Goal: Task Accomplishment & Management: Manage account settings

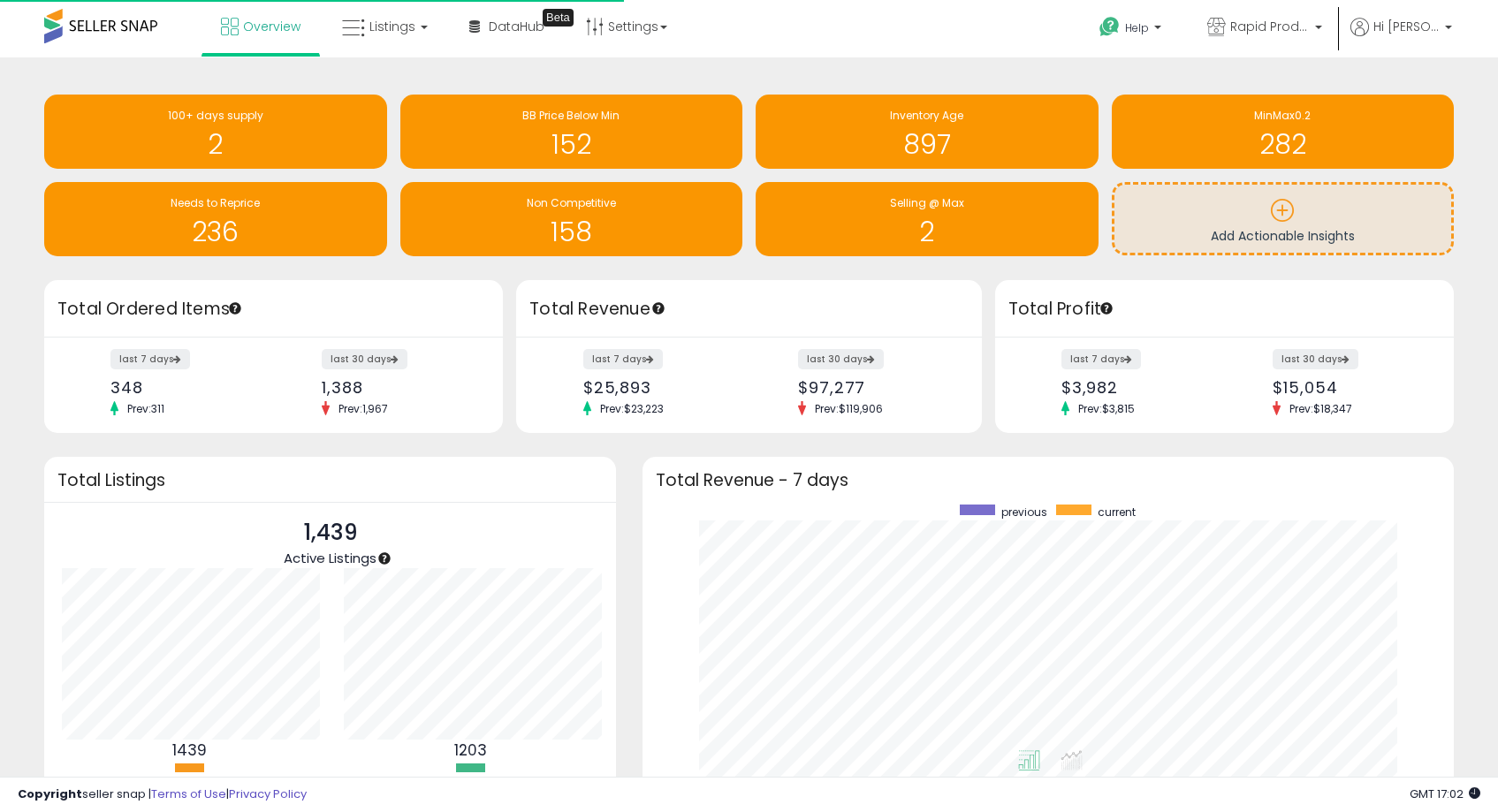
scroll to position [334, 776]
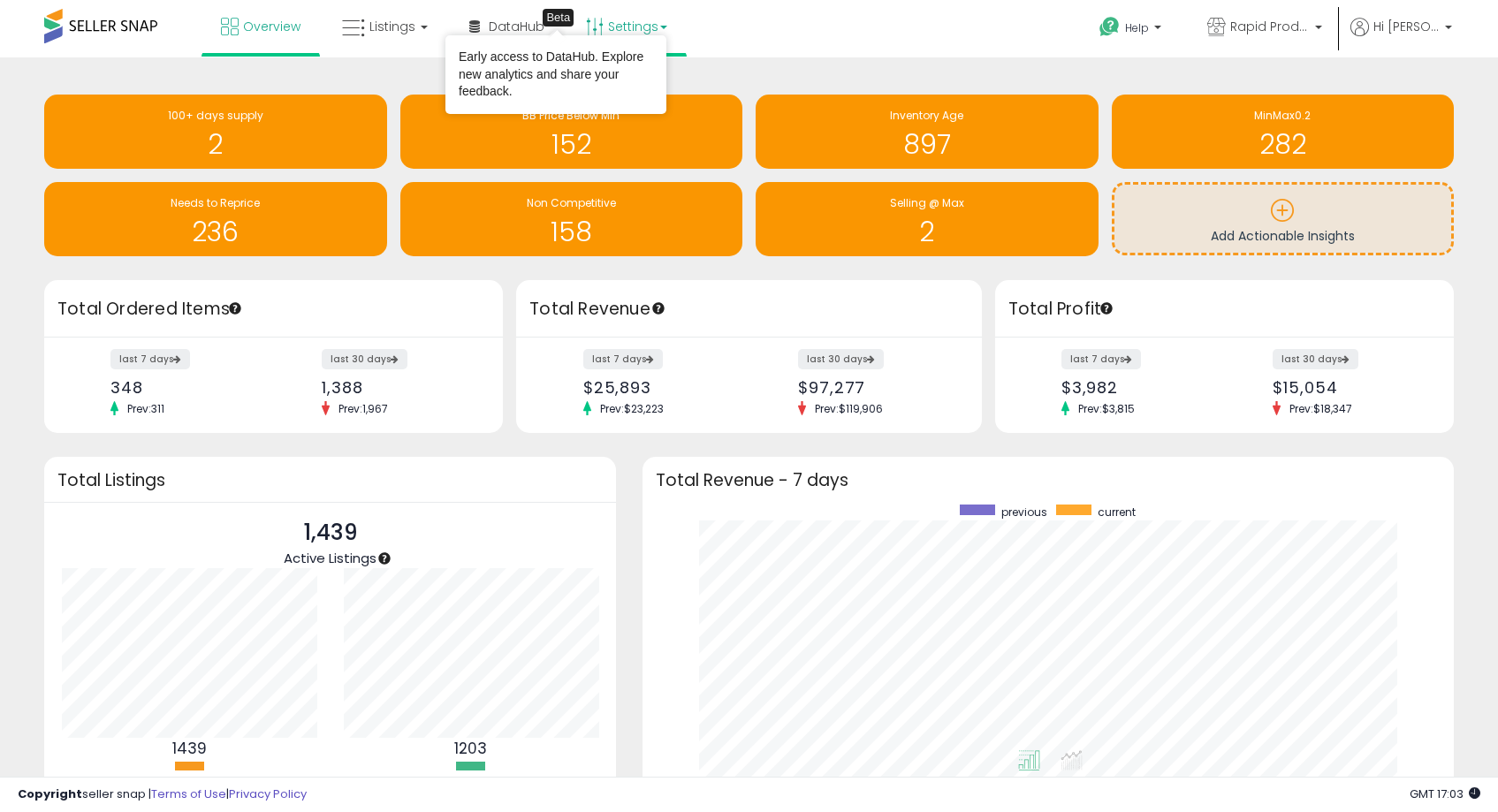
click at [629, 26] on link "Settings" at bounding box center [626, 26] width 108 height 53
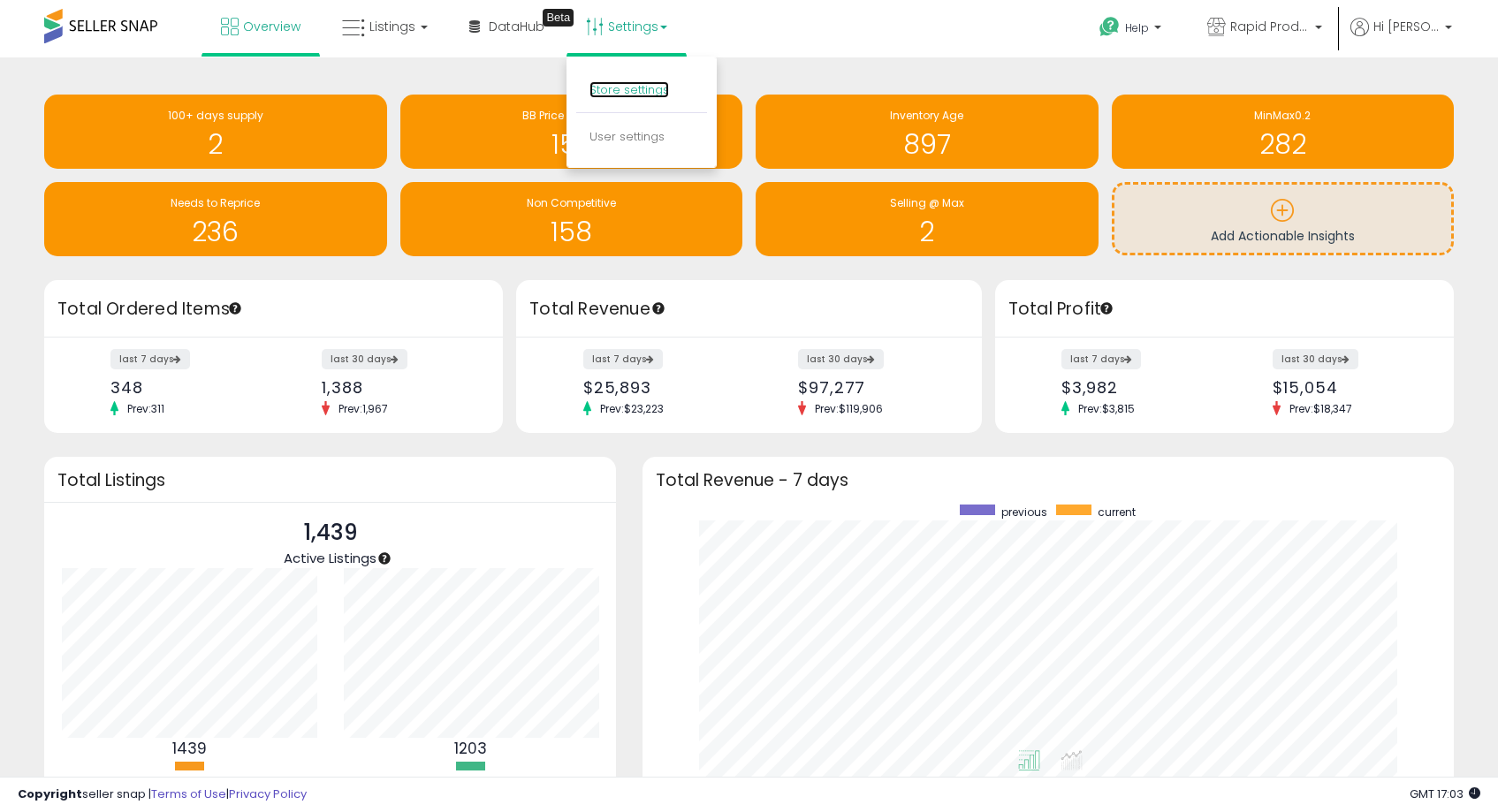
click at [651, 92] on link "Store settings" at bounding box center [630, 90] width 80 height 17
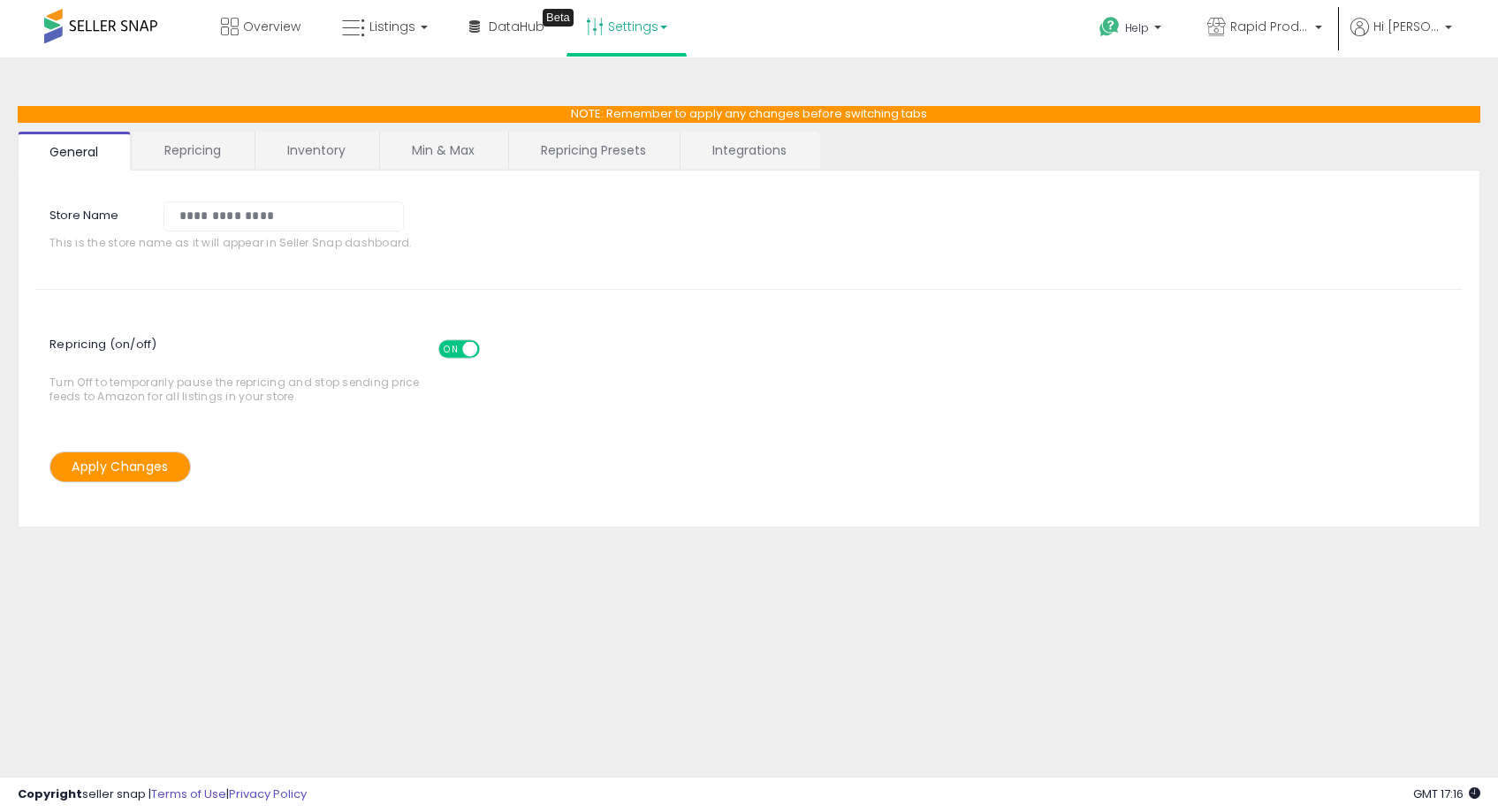
click at [614, 39] on link "Settings" at bounding box center [626, 26] width 108 height 53
click at [651, 86] on link "Store settings" at bounding box center [630, 90] width 80 height 17
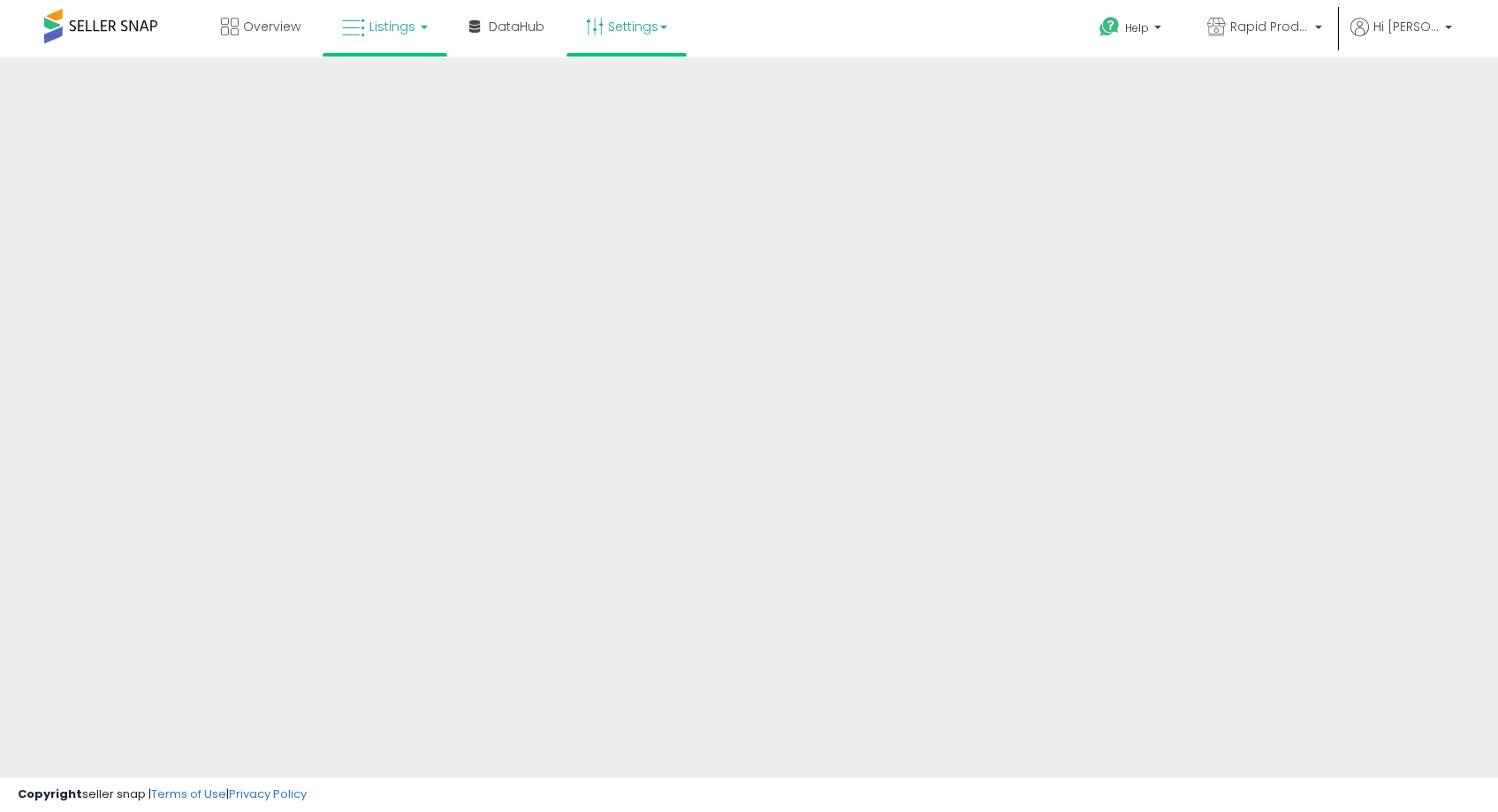
click at [392, 36] on link "Listings" at bounding box center [385, 26] width 112 height 53
click at [405, 35] on link "Listings" at bounding box center [385, 26] width 112 height 53
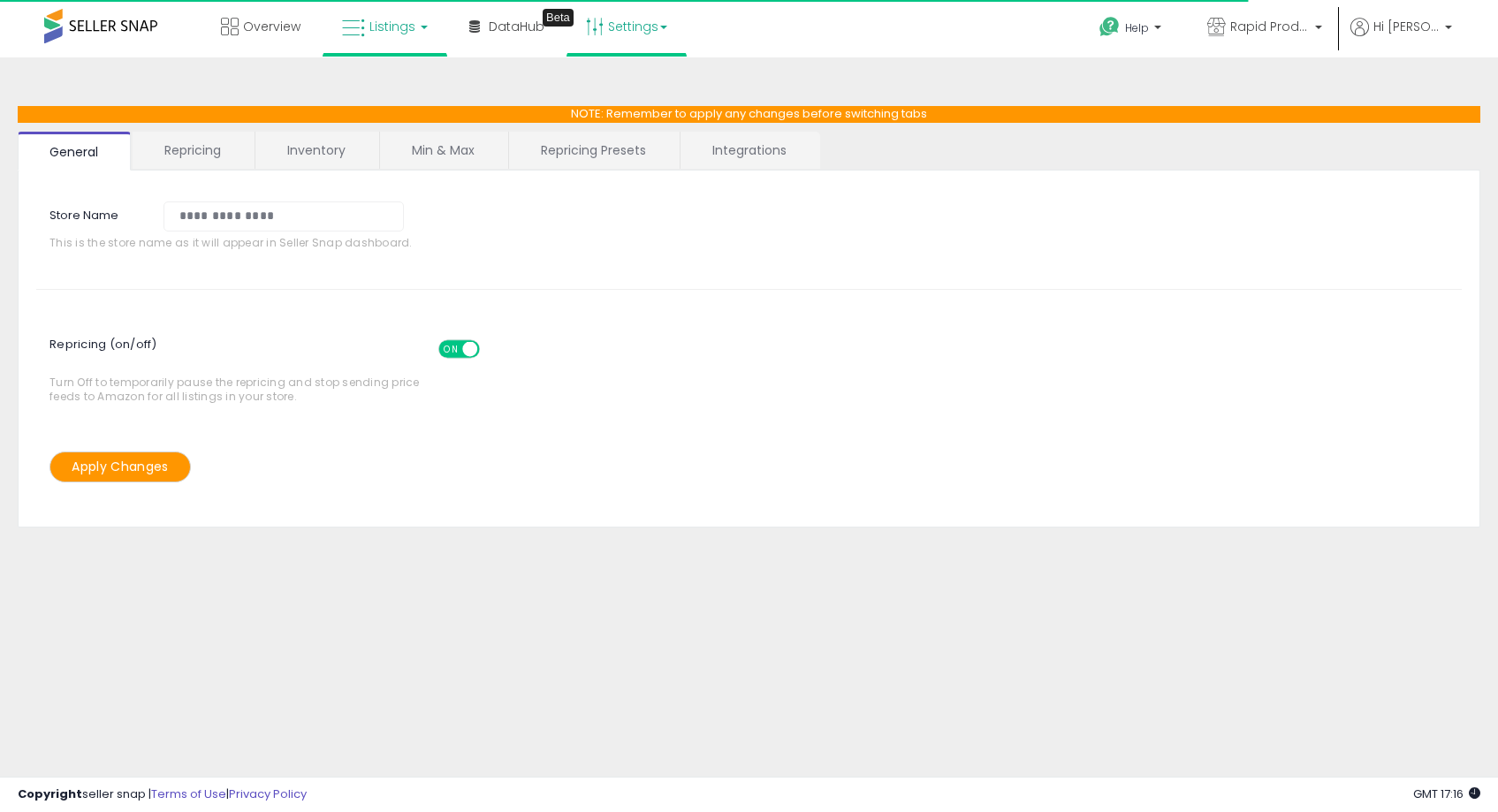
click at [423, 34] on link "Listings" at bounding box center [385, 26] width 112 height 53
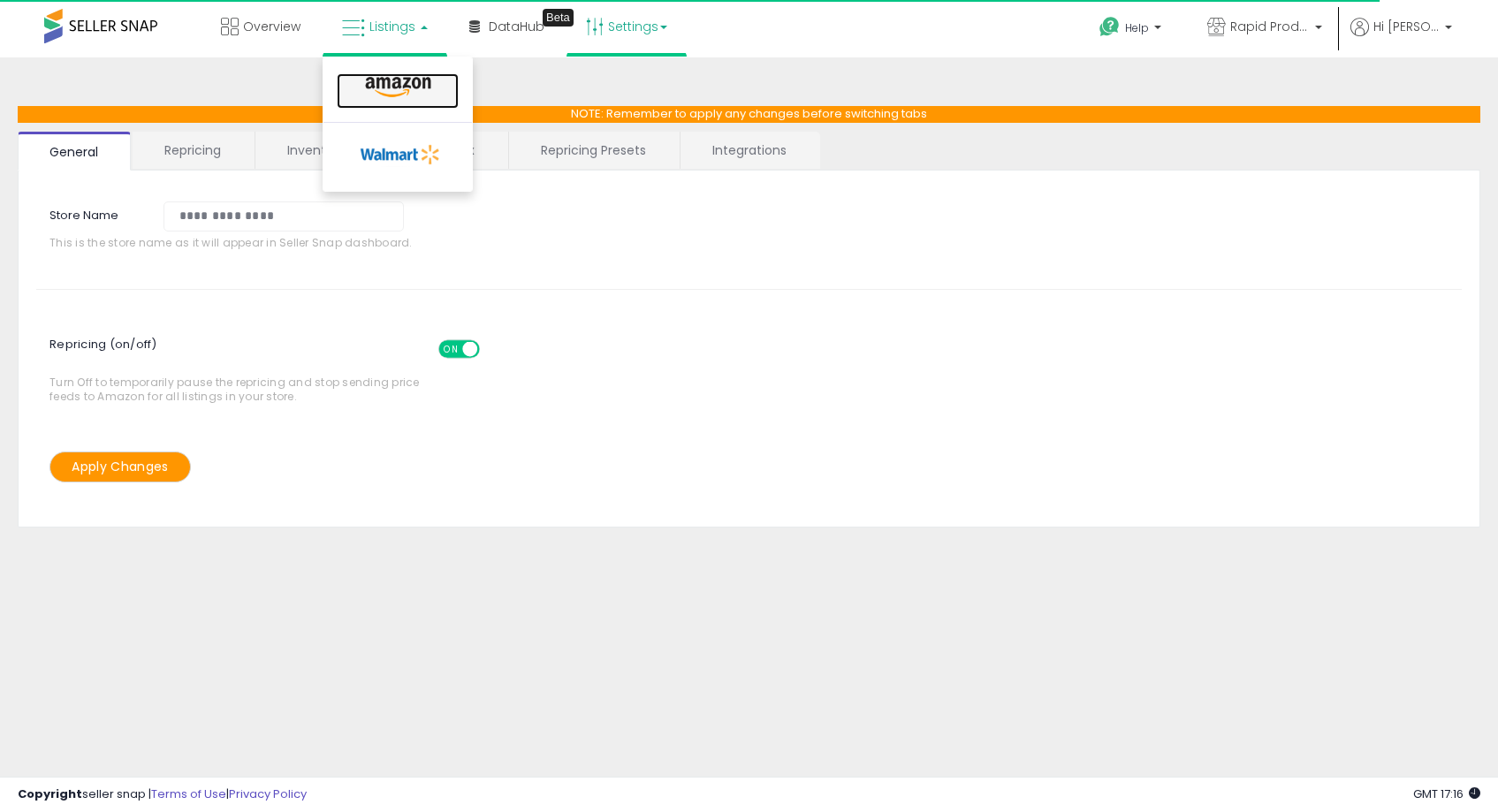
click at [406, 92] on icon at bounding box center [398, 87] width 77 height 23
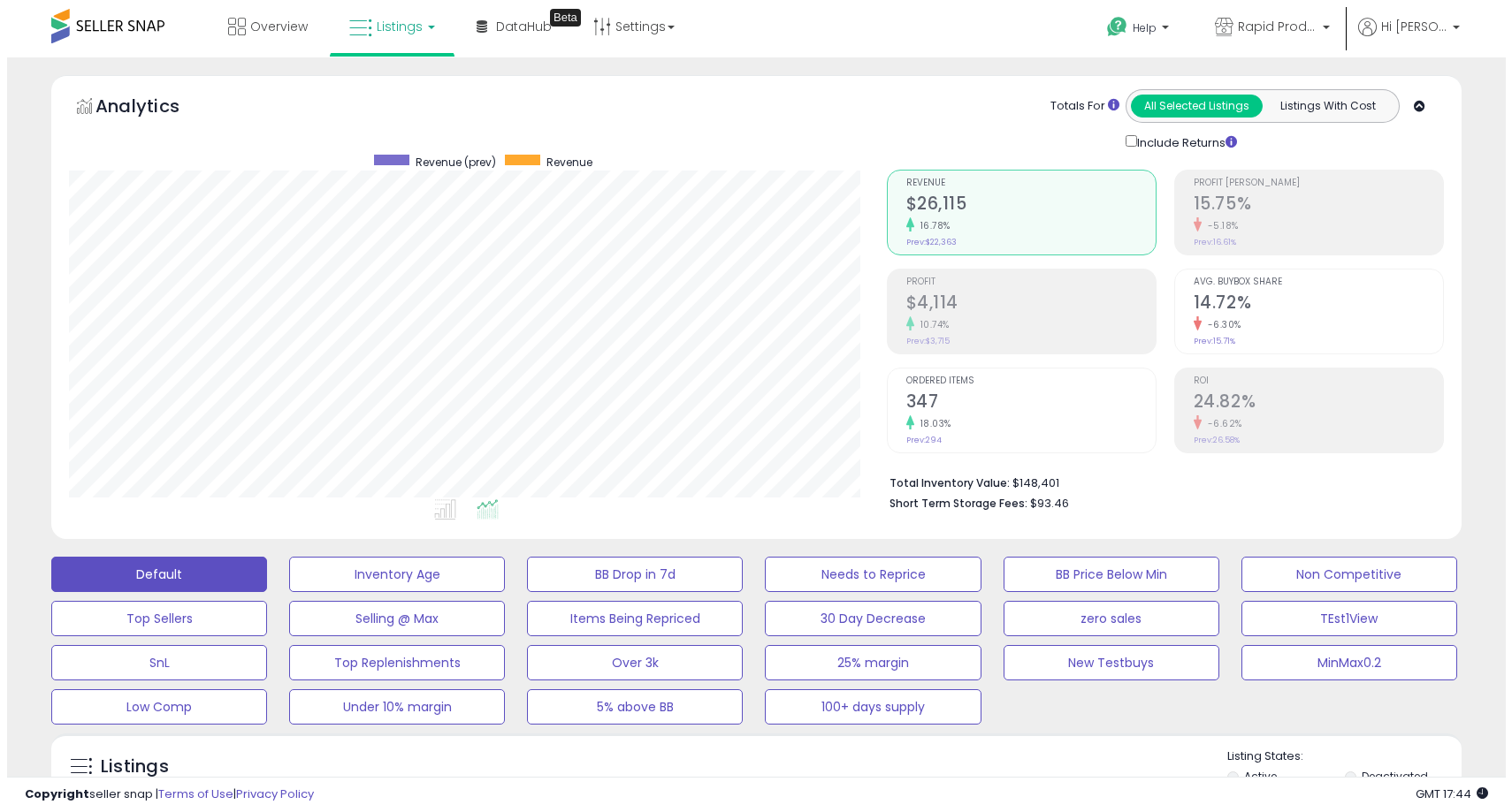
scroll to position [883596, 883360]
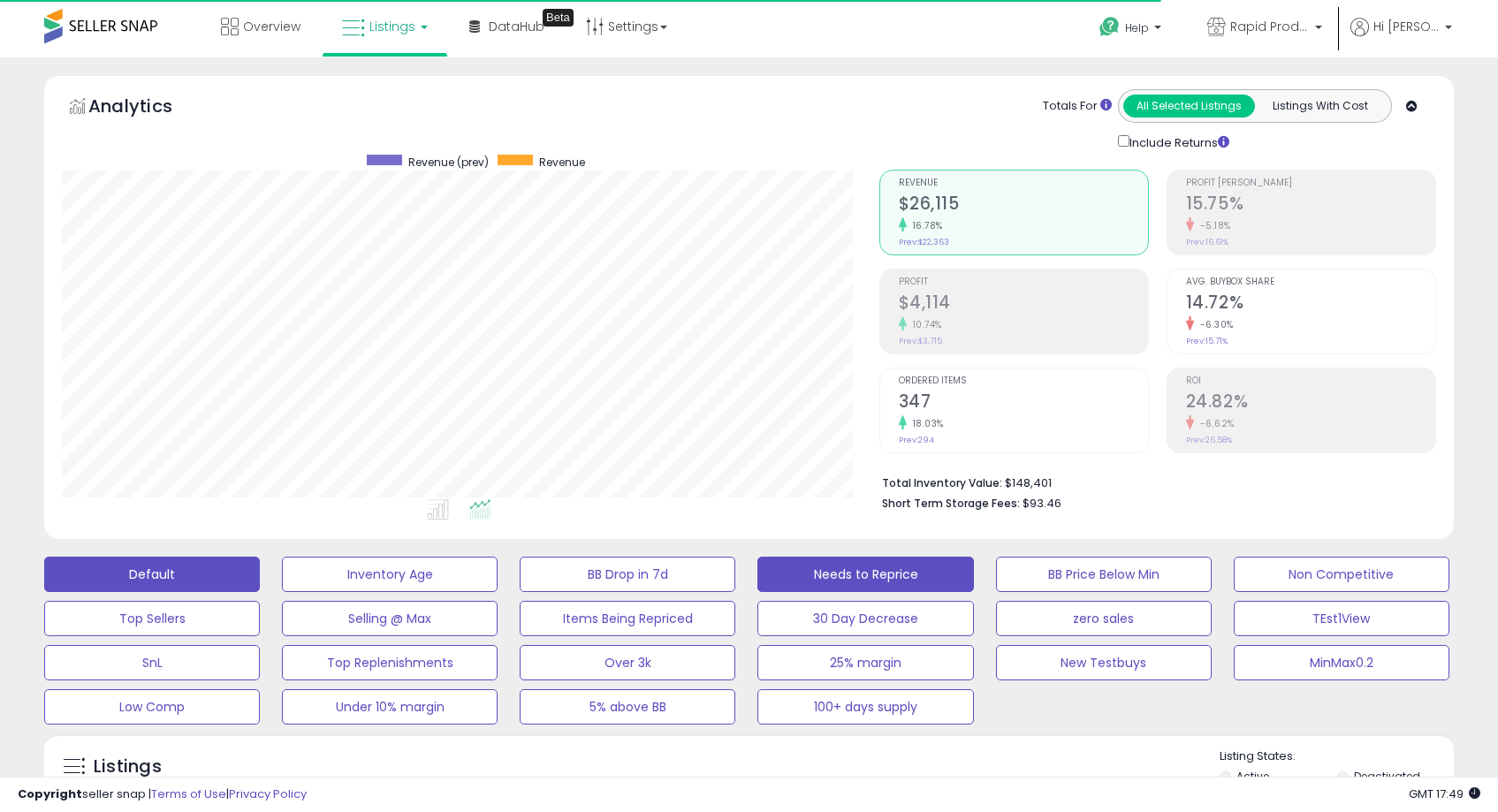
click at [863, 566] on button "Needs to Reprice" at bounding box center [865, 575] width 216 height 35
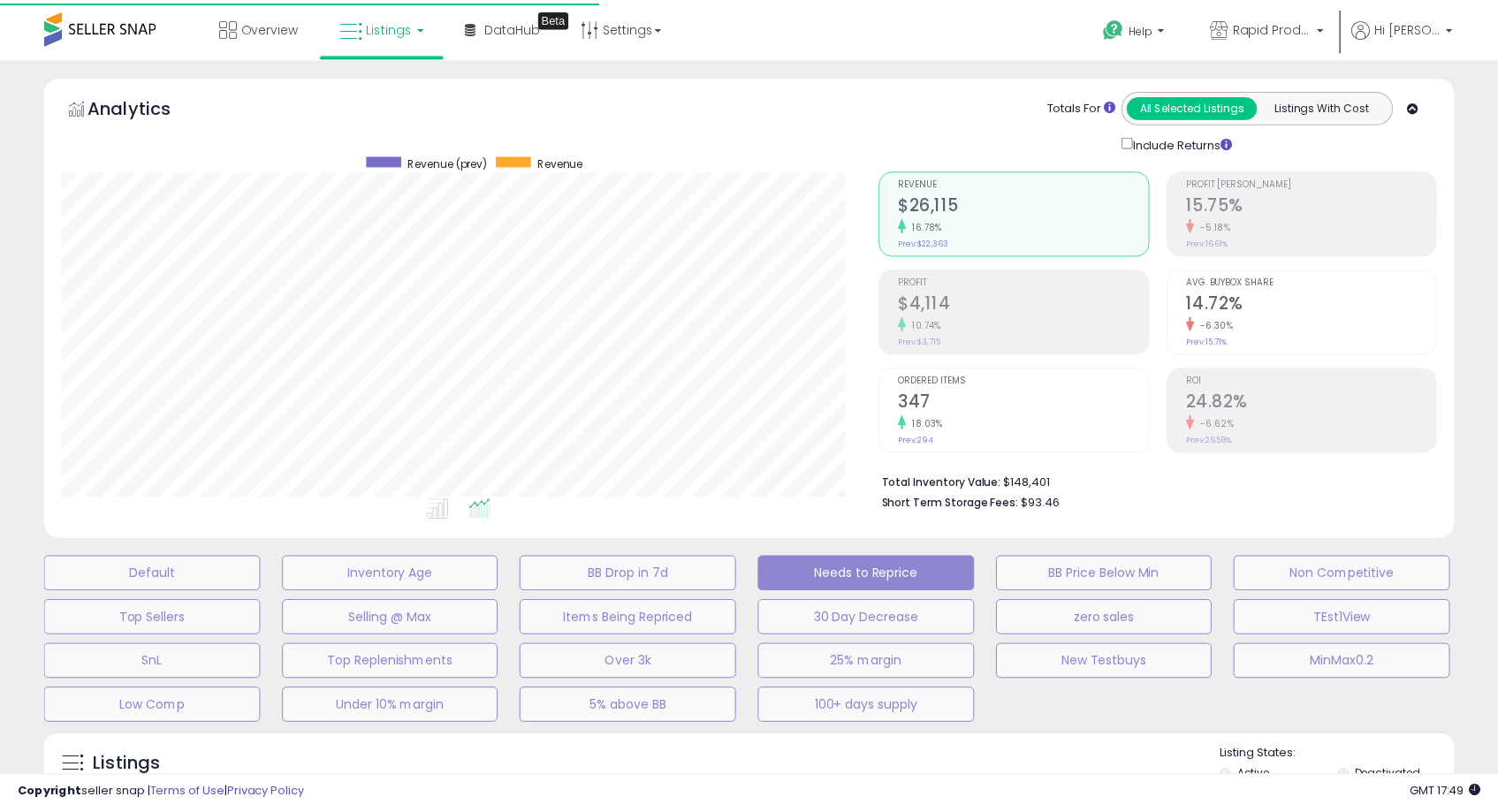
scroll to position [362, 825]
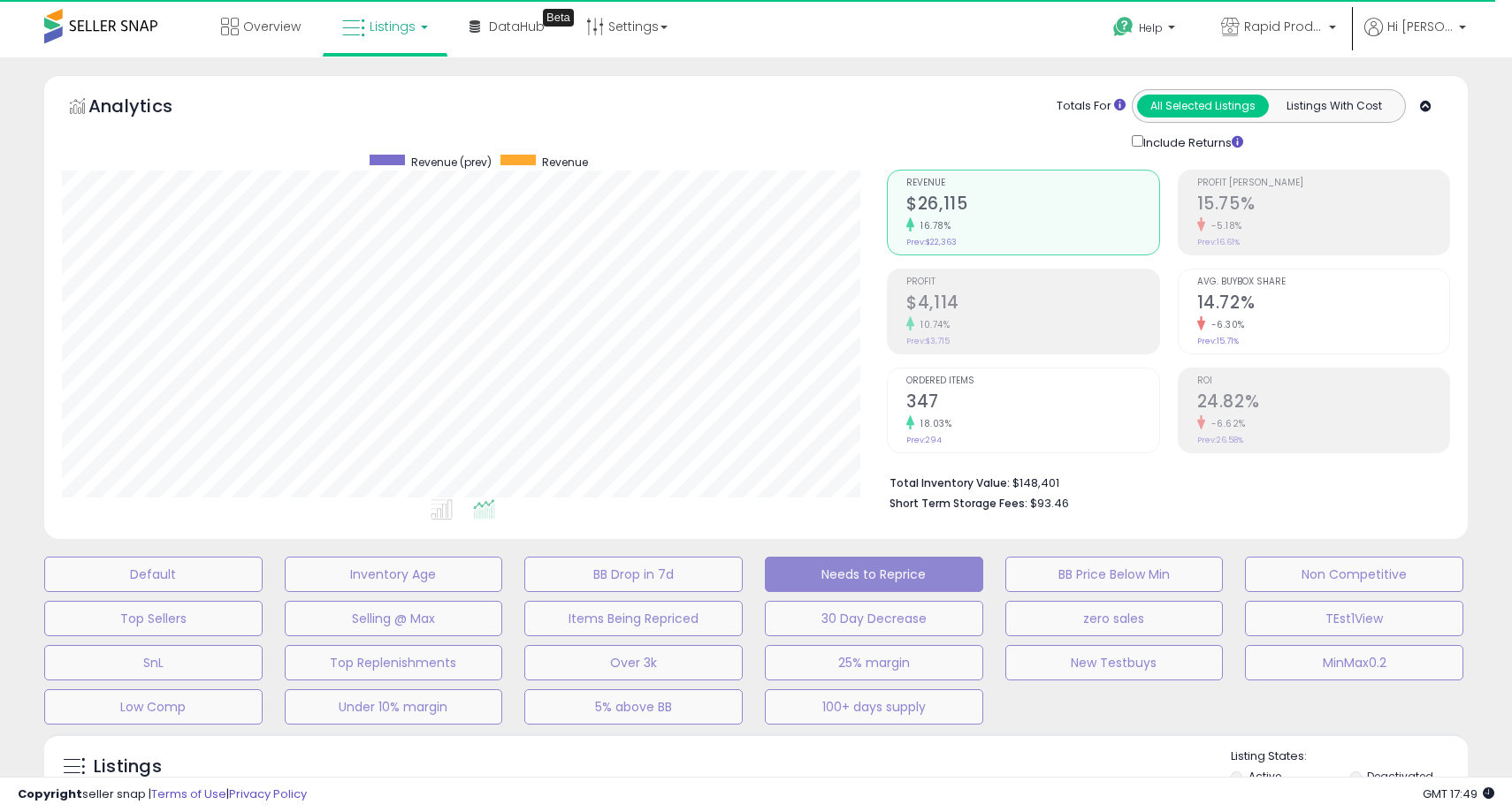
select select "**"
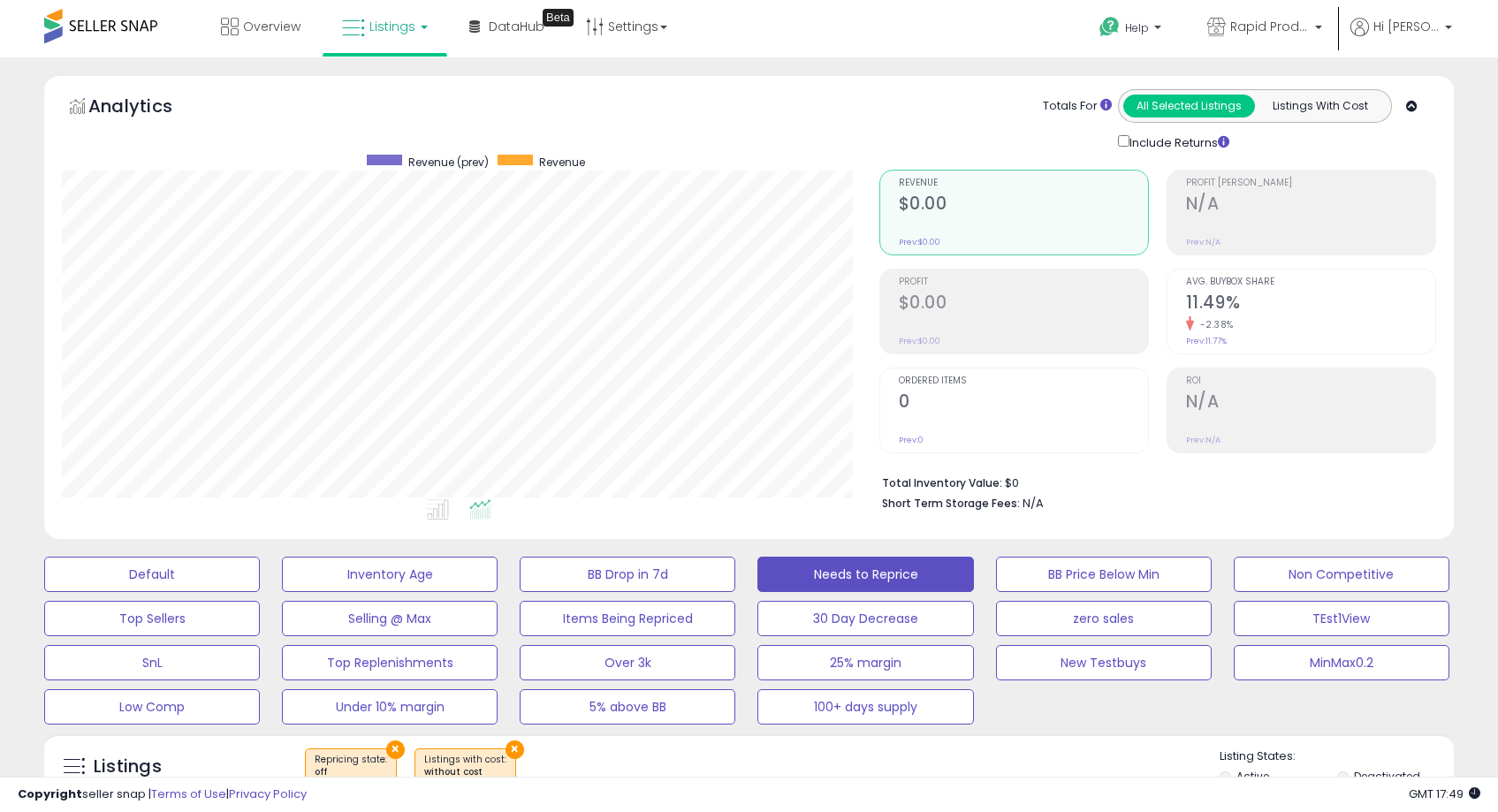
scroll to position [477, 0]
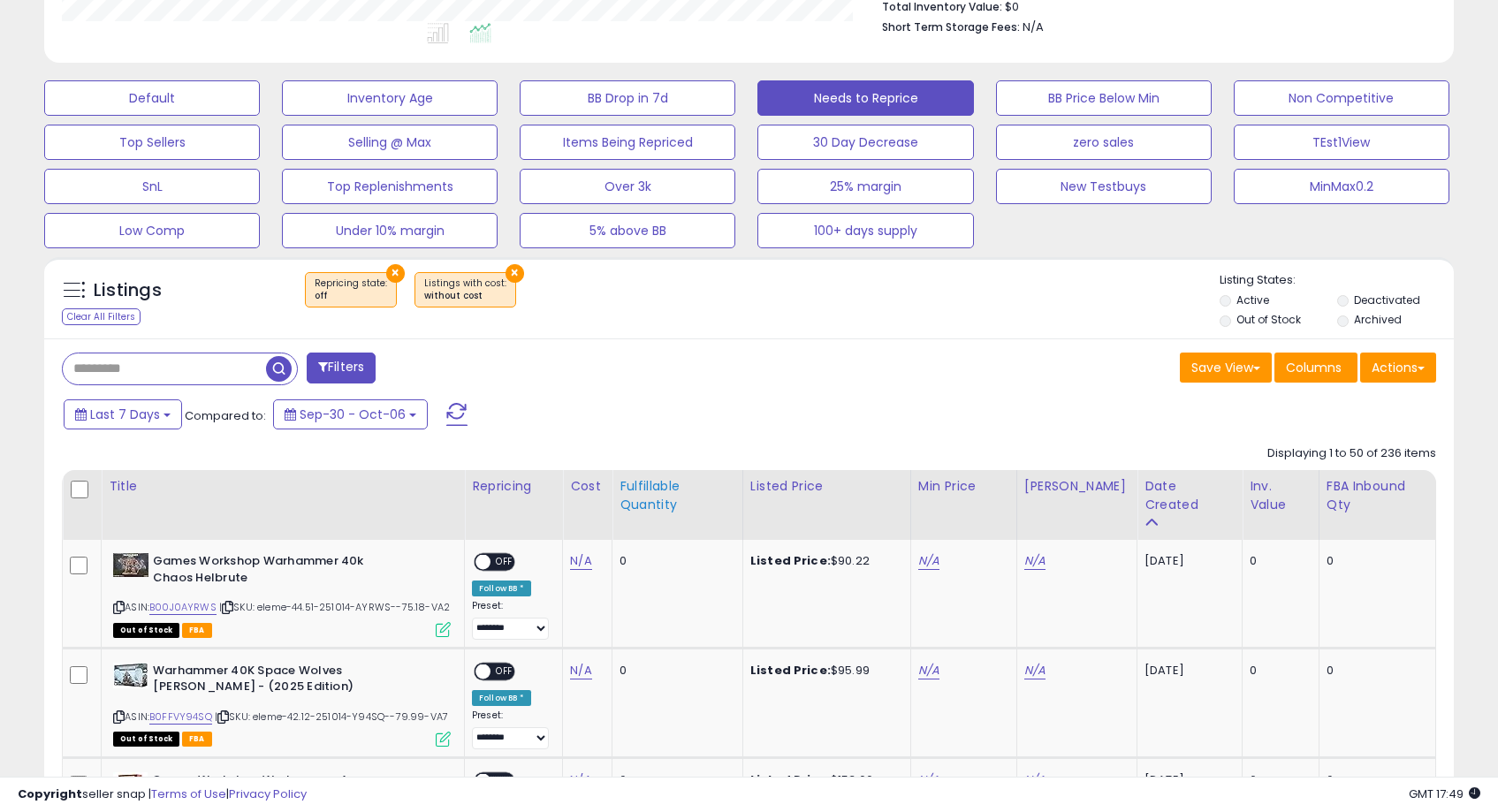
click at [660, 496] on div "Fulfillable Quantity" at bounding box center [678, 496] width 116 height 37
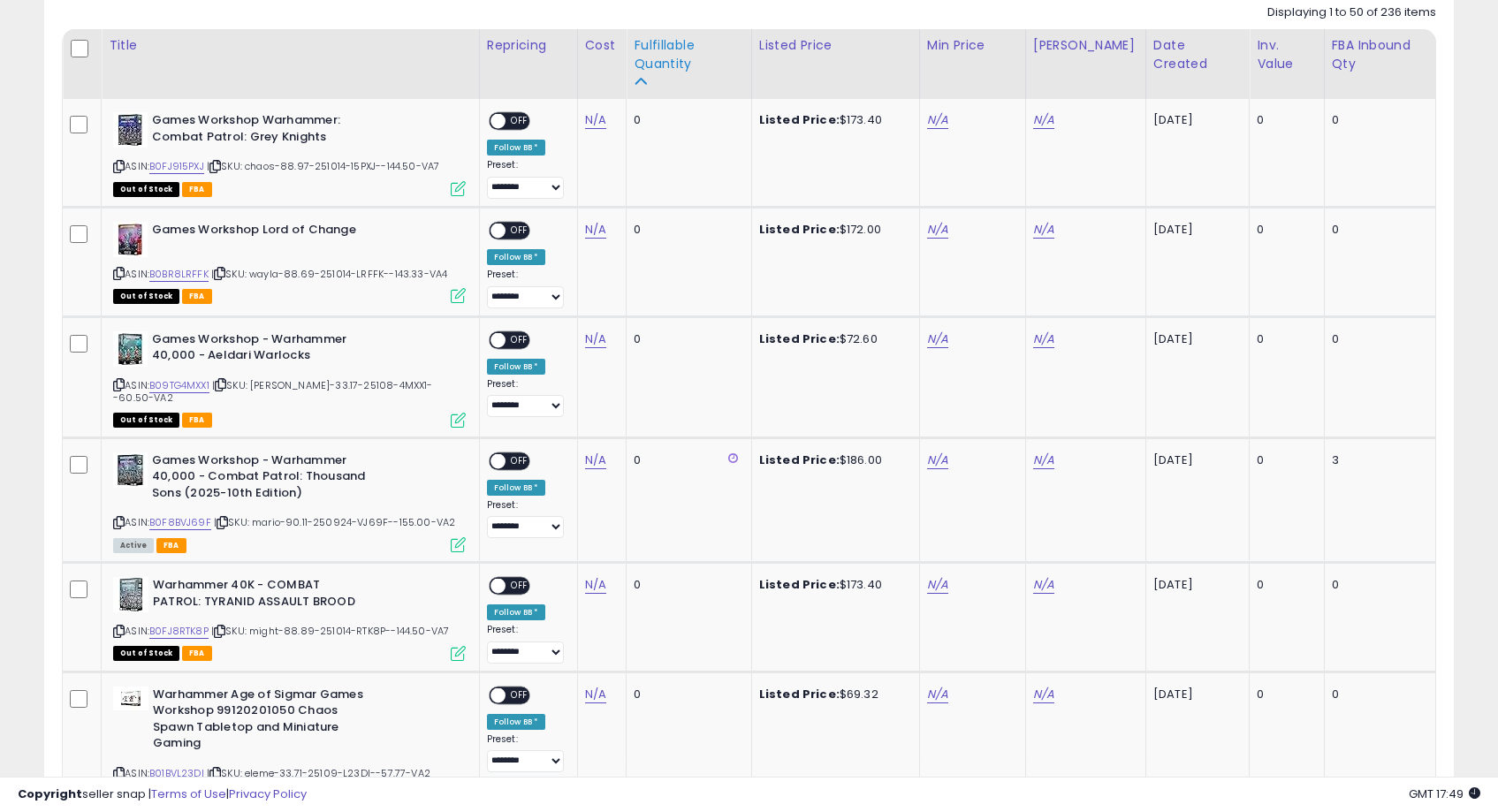
scroll to position [544, 0]
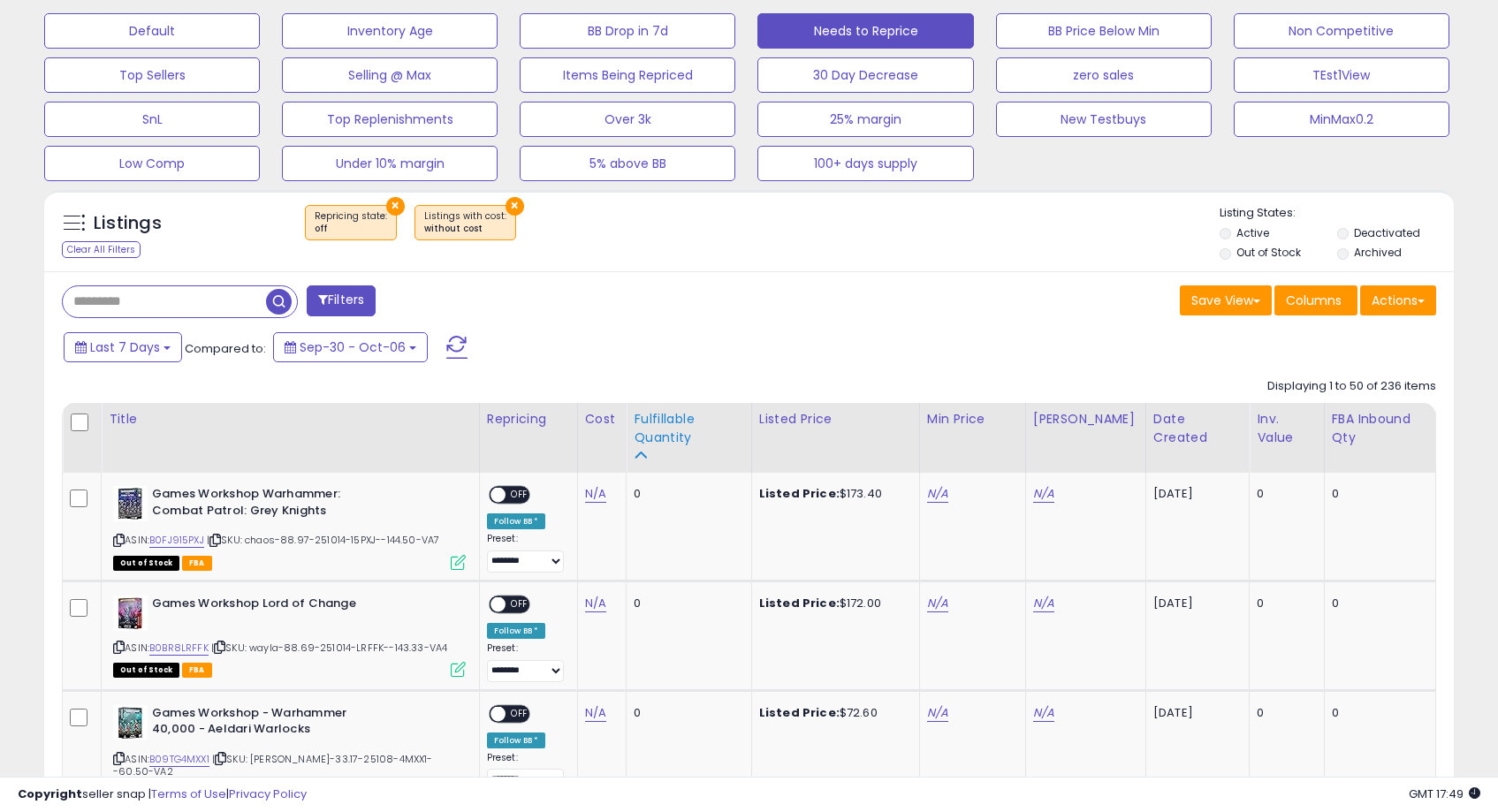
click at [650, 431] on div "Fulfillable Quantity" at bounding box center [688, 429] width 110 height 37
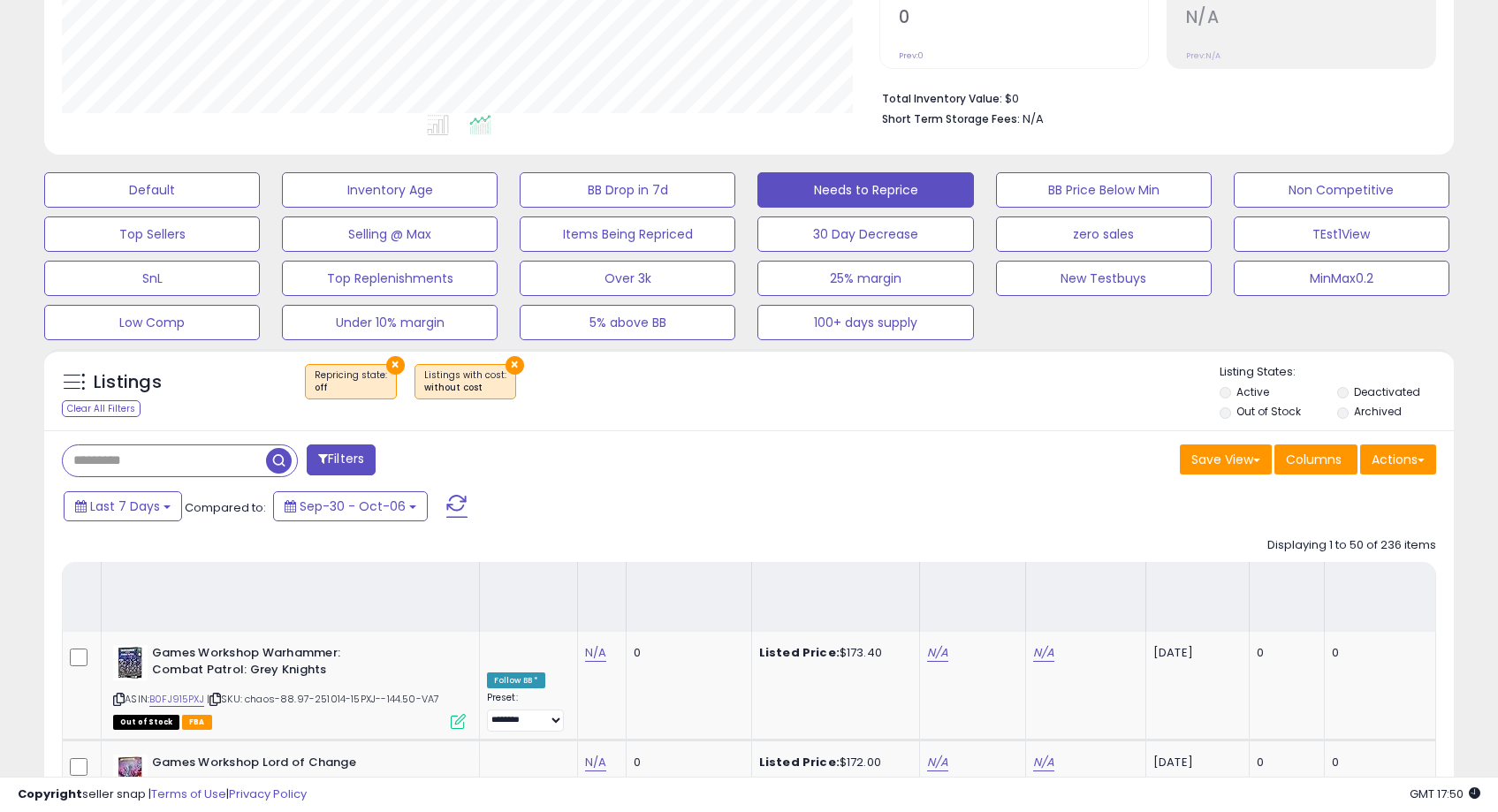
scroll to position [0, 0]
